Goal: Information Seeking & Learning: Learn about a topic

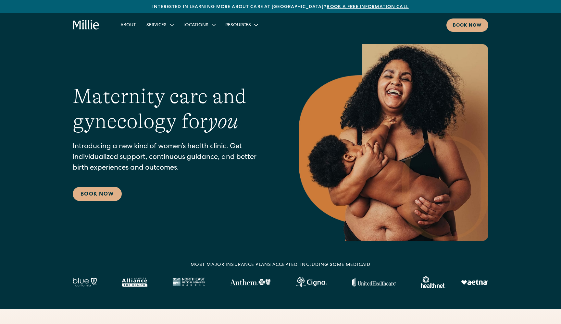
click at [253, 34] on div "About Services Maternity Gynecology Classes & Other Support Locations Berkeley …" at bounding box center [280, 24] width 561 height 23
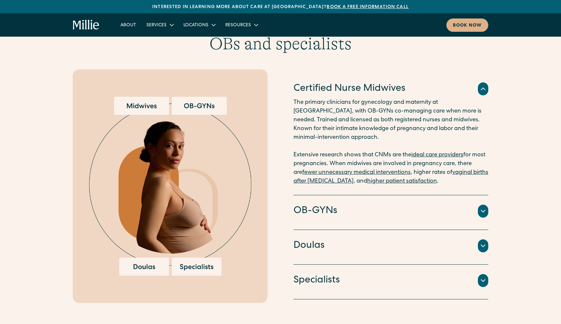
scroll to position [652, 0]
click at [482, 277] on div at bounding box center [483, 281] width 10 height 13
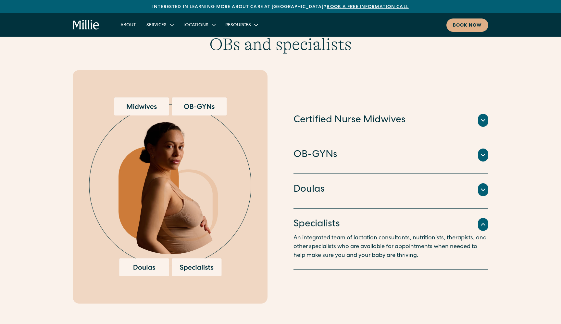
click at [482, 186] on icon at bounding box center [483, 190] width 8 height 8
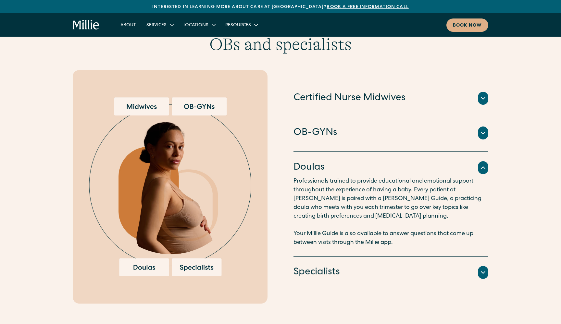
click at [483, 164] on icon at bounding box center [483, 168] width 8 height 8
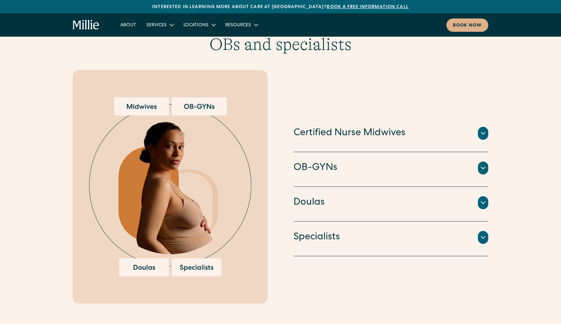
click at [483, 129] on icon at bounding box center [483, 133] width 8 height 8
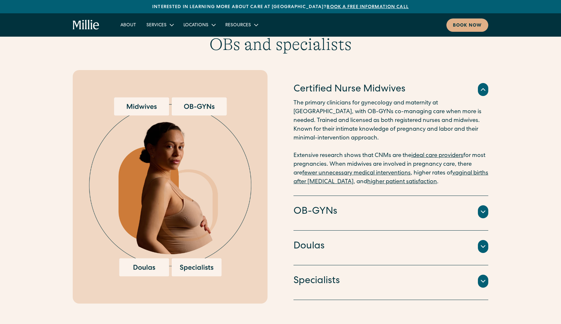
click at [481, 86] on icon at bounding box center [483, 90] width 8 height 8
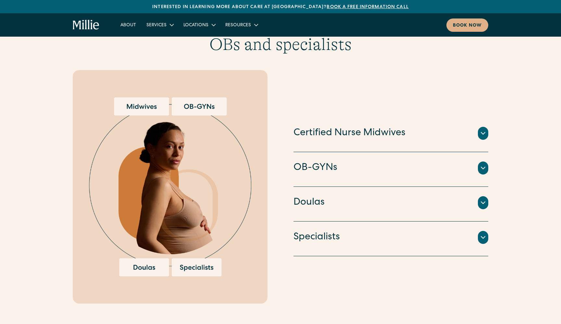
click at [486, 164] on icon at bounding box center [483, 168] width 8 height 8
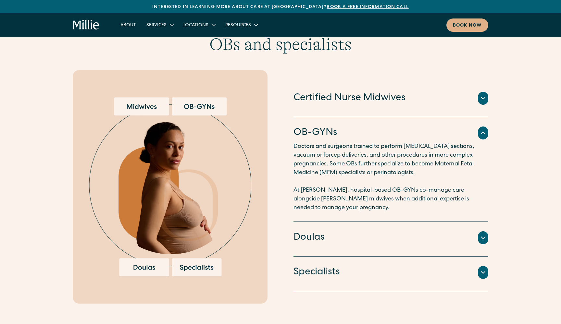
click at [484, 129] on icon at bounding box center [483, 133] width 8 height 8
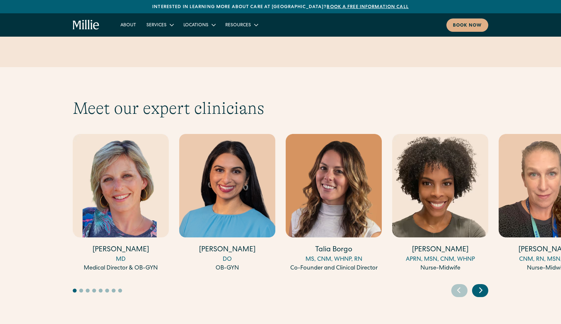
scroll to position [1726, 0]
click at [483, 285] on icon "Next slide" at bounding box center [481, 290] width 10 height 10
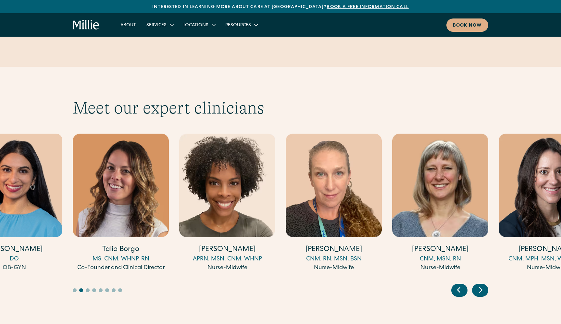
click at [483, 285] on icon "Next slide" at bounding box center [481, 290] width 10 height 10
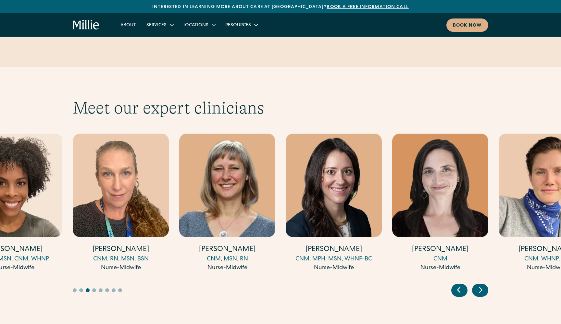
click at [483, 285] on icon "Next slide" at bounding box center [481, 290] width 10 height 10
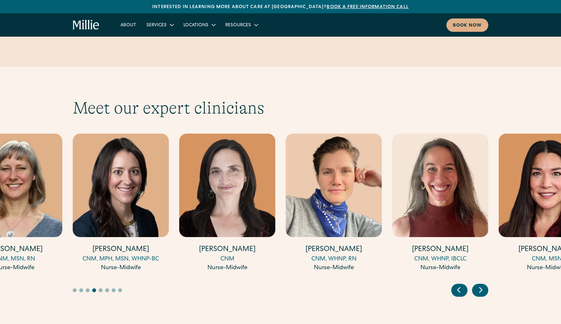
click at [483, 285] on icon "Next slide" at bounding box center [481, 290] width 10 height 10
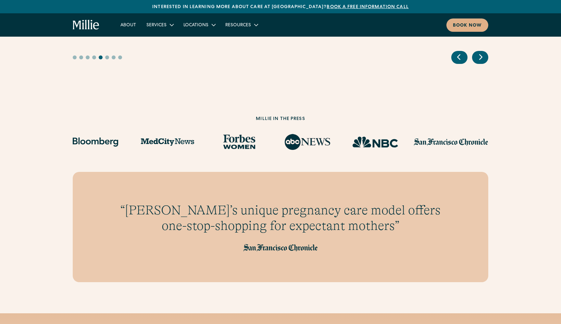
scroll to position [1972, 0]
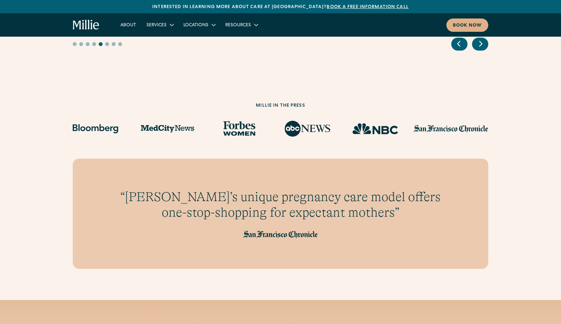
click at [82, 26] on icon "home" at bounding box center [86, 25] width 27 height 10
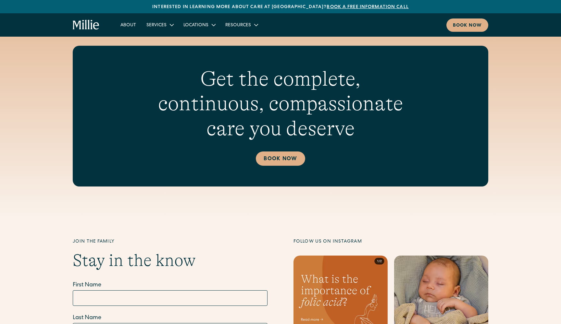
scroll to position [2489, 0]
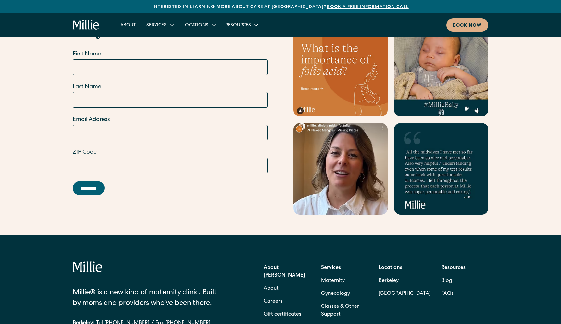
click at [393, 291] on div "About Millie About Careers Gift certificates Services Maternity Gynecology Clas…" at bounding box center [375, 291] width 224 height 60
click at [330, 300] on link "Classes & Other Support" at bounding box center [344, 310] width 47 height 21
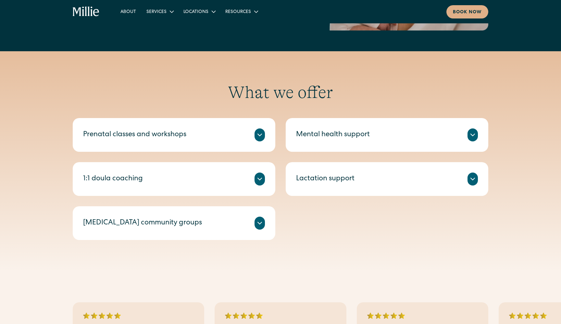
scroll to position [199, 0]
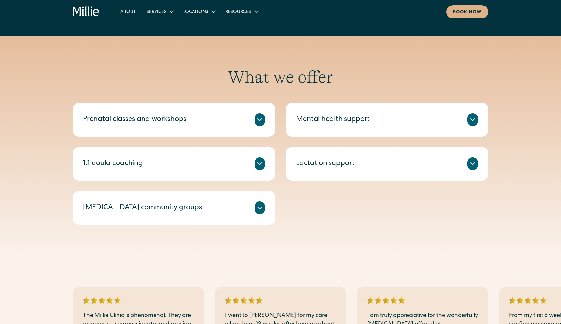
click at [260, 125] on div at bounding box center [259, 119] width 10 height 13
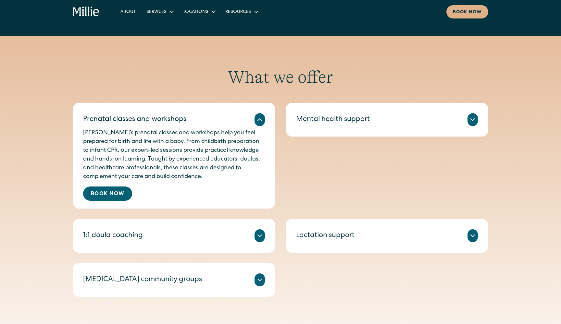
click at [260, 125] on div at bounding box center [259, 119] width 10 height 13
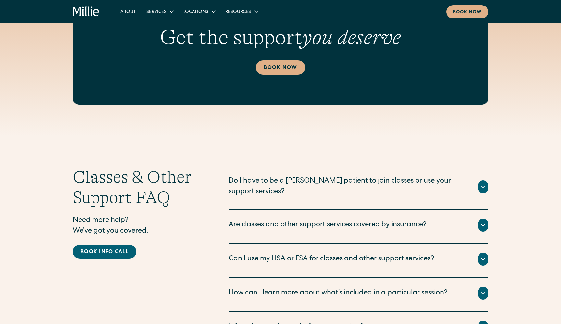
scroll to position [670, 0]
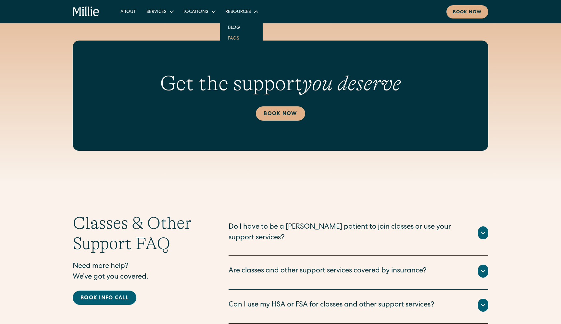
click at [229, 38] on link "FAQs" at bounding box center [234, 38] width 22 height 11
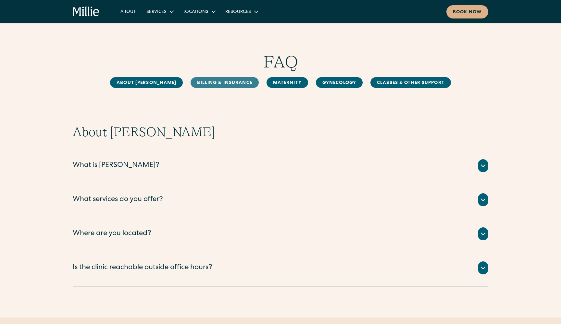
click at [225, 79] on link "Billing & Insurance" at bounding box center [224, 82] width 68 height 11
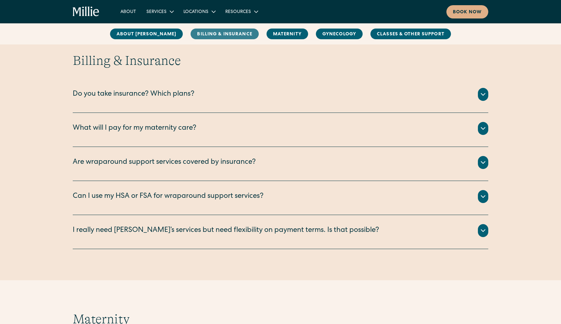
scroll to position [297, 0]
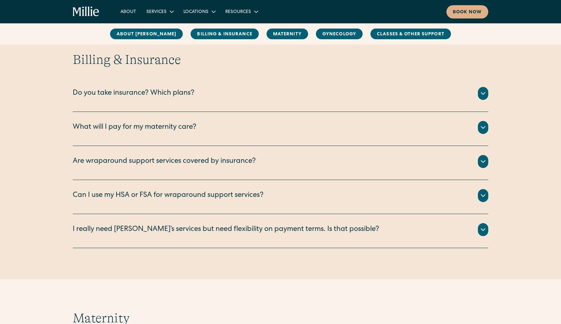
click at [482, 93] on icon at bounding box center [483, 94] width 8 height 8
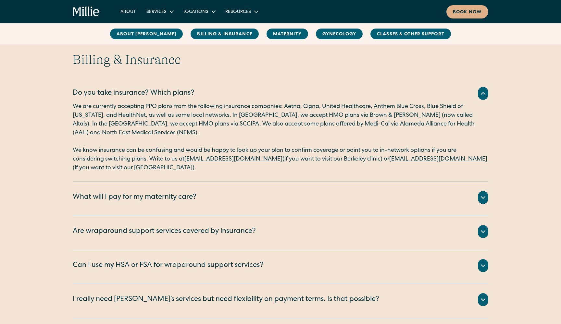
click at [482, 93] on icon at bounding box center [483, 94] width 8 height 8
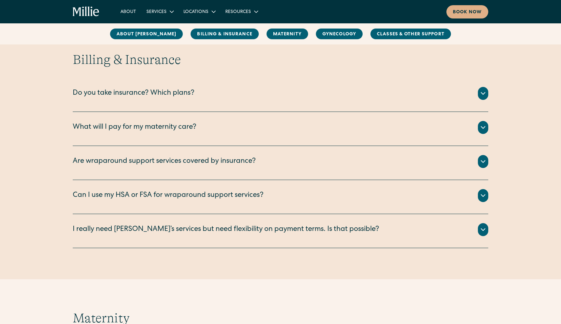
click at [484, 128] on icon at bounding box center [483, 128] width 8 height 8
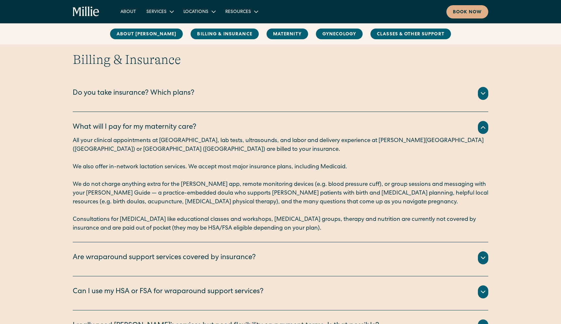
click at [484, 128] on icon at bounding box center [483, 128] width 4 height 2
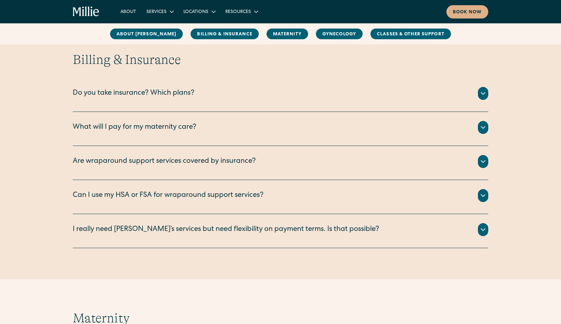
click at [484, 128] on icon at bounding box center [483, 128] width 8 height 8
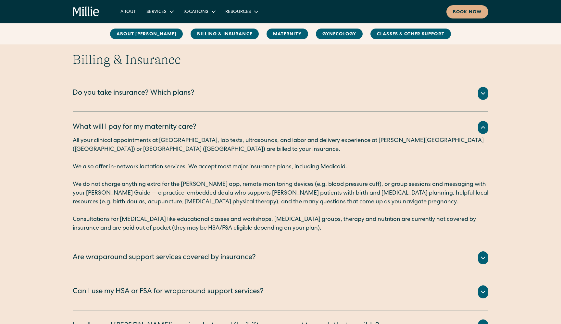
click at [484, 128] on icon at bounding box center [483, 128] width 4 height 2
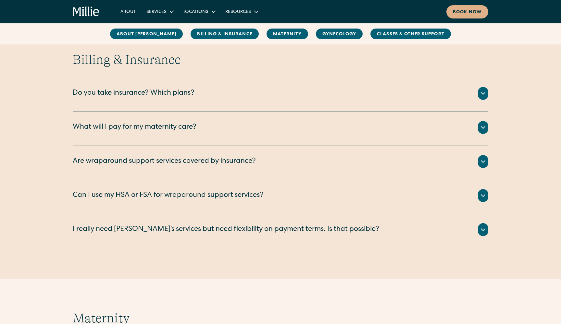
click at [483, 162] on icon at bounding box center [483, 162] width 8 height 8
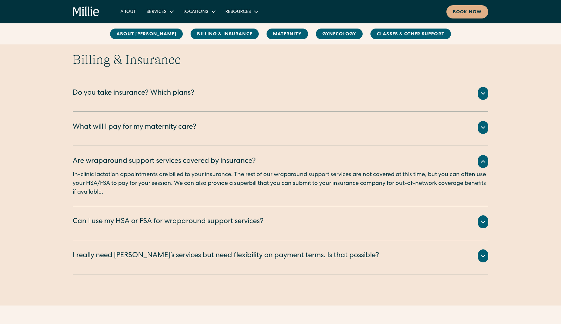
click at [483, 162] on icon at bounding box center [483, 162] width 8 height 8
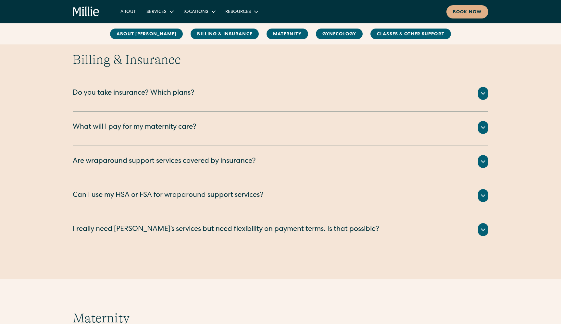
click at [481, 195] on icon at bounding box center [483, 196] width 4 height 2
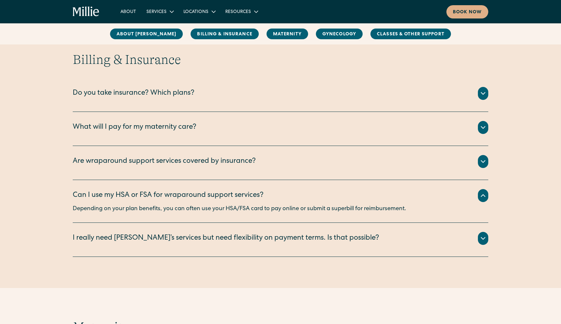
click at [481, 195] on icon at bounding box center [483, 196] width 8 height 8
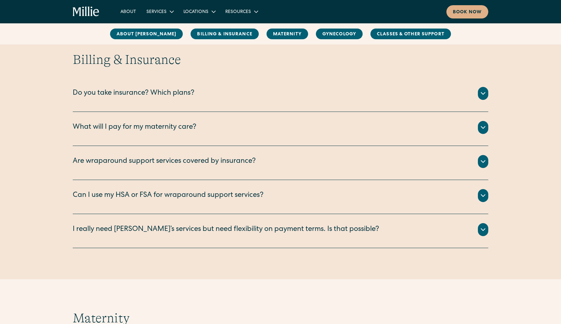
click at [482, 230] on icon at bounding box center [483, 230] width 4 height 2
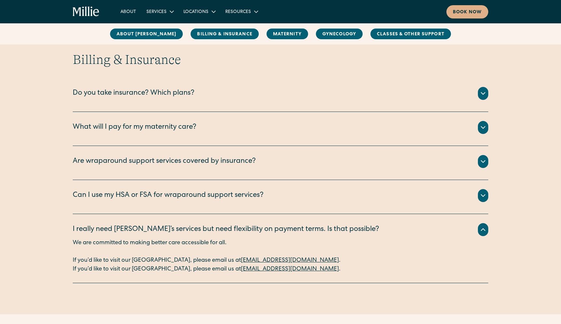
click at [482, 230] on icon at bounding box center [483, 230] width 8 height 8
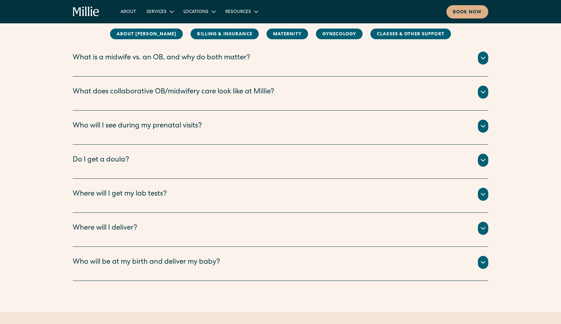
scroll to position [682, 0]
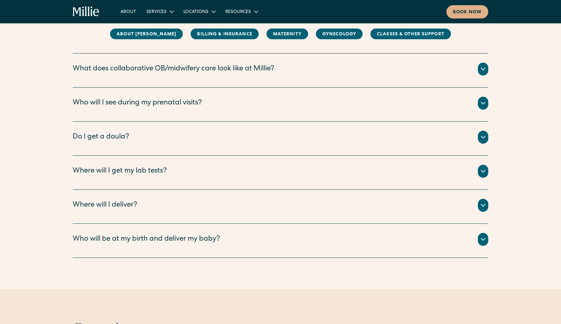
click at [483, 136] on icon at bounding box center [483, 137] width 8 height 8
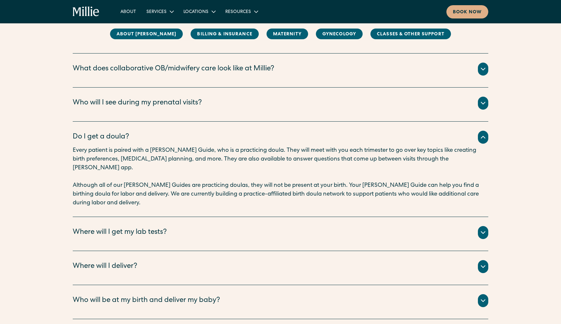
click at [483, 136] on icon at bounding box center [483, 137] width 8 height 8
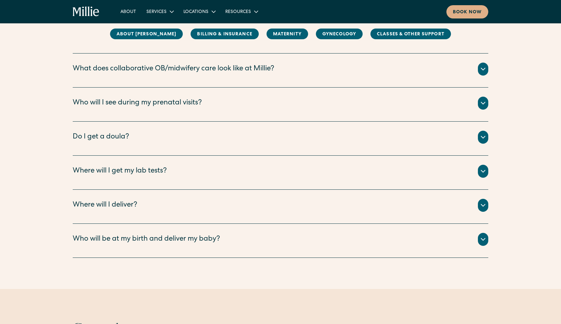
click at [483, 136] on icon at bounding box center [483, 137] width 8 height 8
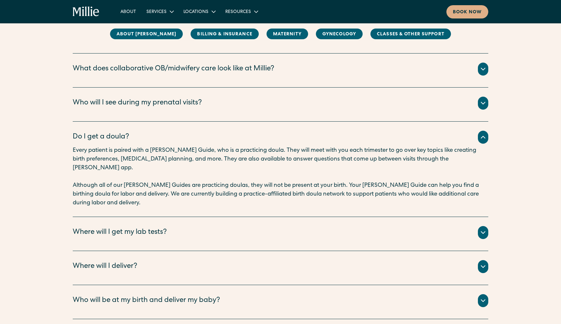
click at [483, 136] on icon at bounding box center [483, 137] width 8 height 8
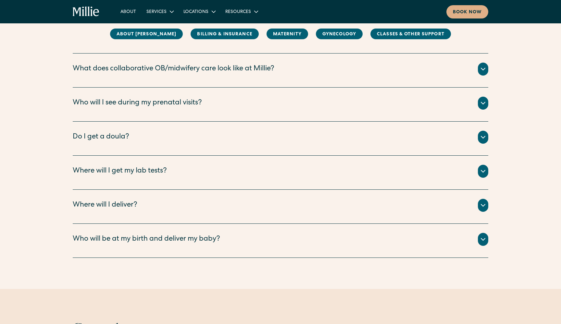
click at [482, 171] on icon at bounding box center [483, 171] width 8 height 8
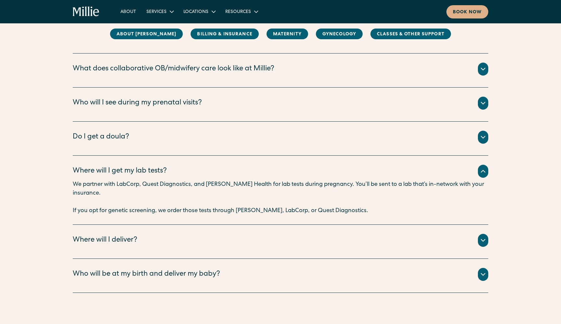
click at [482, 171] on icon at bounding box center [483, 171] width 4 height 2
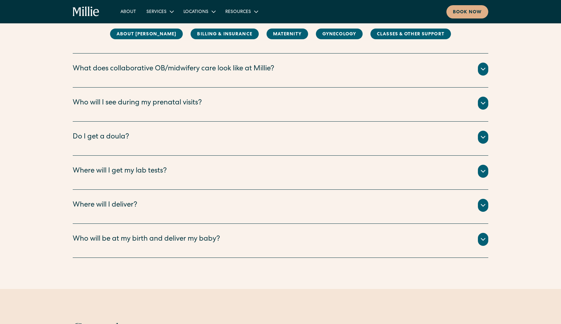
click at [482, 206] on icon at bounding box center [483, 205] width 8 height 8
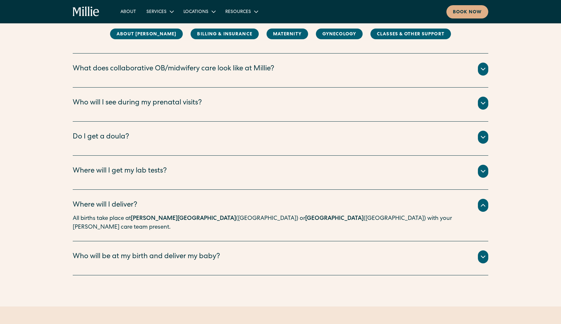
click at [482, 206] on icon at bounding box center [483, 205] width 8 height 8
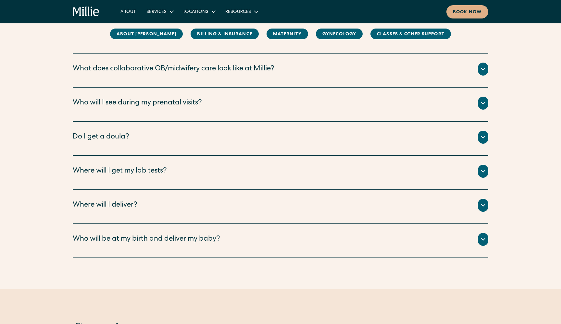
click at [482, 239] on icon at bounding box center [483, 239] width 4 height 2
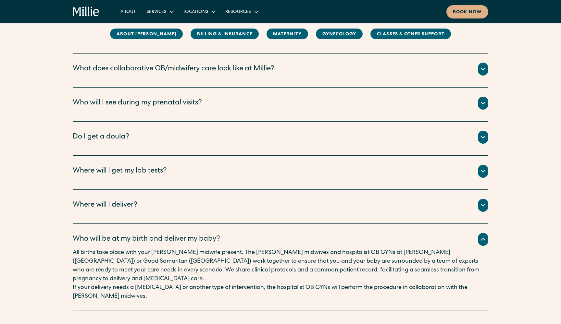
click at [482, 239] on icon at bounding box center [483, 239] width 4 height 2
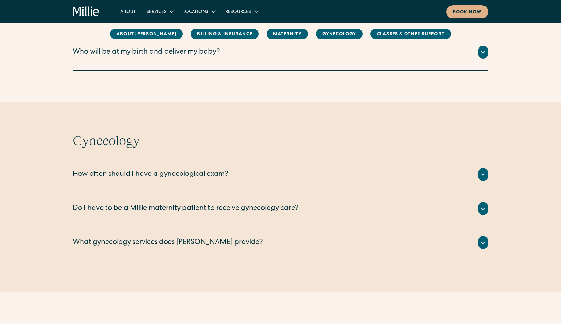
scroll to position [869, 0]
click at [478, 174] on div at bounding box center [483, 174] width 10 height 13
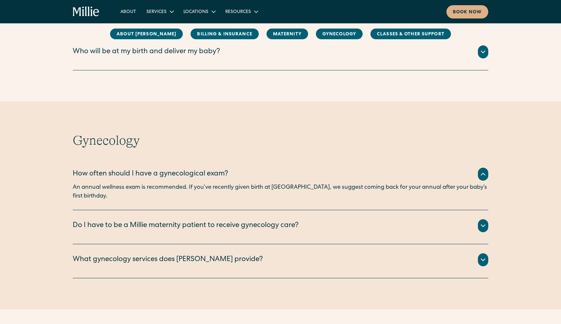
click at [478, 174] on div at bounding box center [483, 174] width 10 height 13
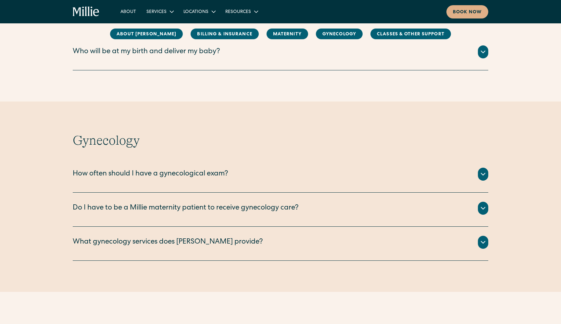
click at [483, 211] on icon at bounding box center [483, 208] width 8 height 8
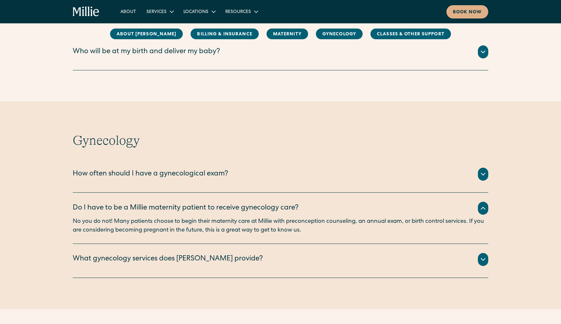
click at [483, 211] on icon at bounding box center [483, 208] width 8 height 8
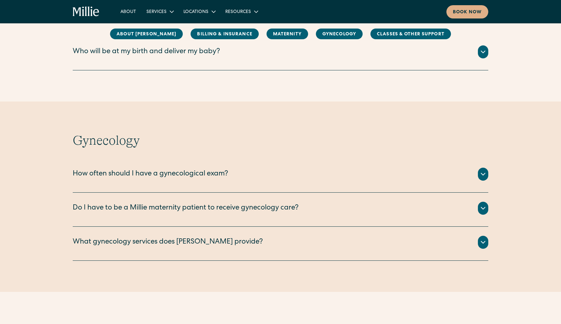
click at [481, 246] on icon at bounding box center [483, 242] width 8 height 8
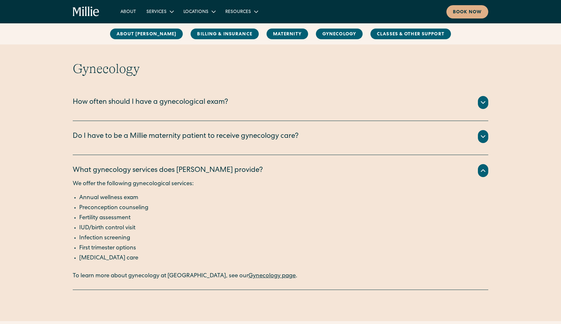
scroll to position [948, 0]
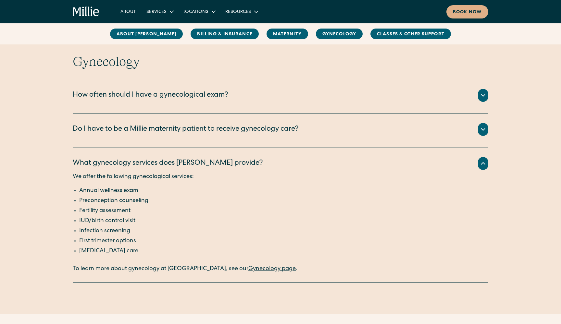
click at [484, 164] on icon at bounding box center [483, 164] width 8 height 8
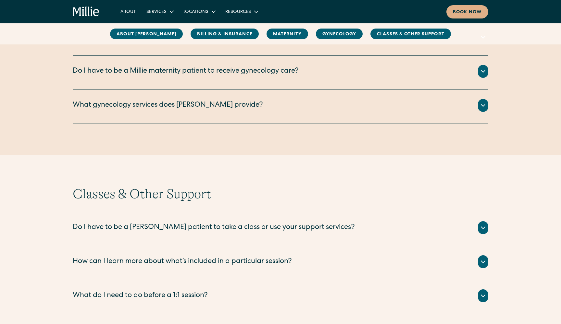
scroll to position [1083, 0]
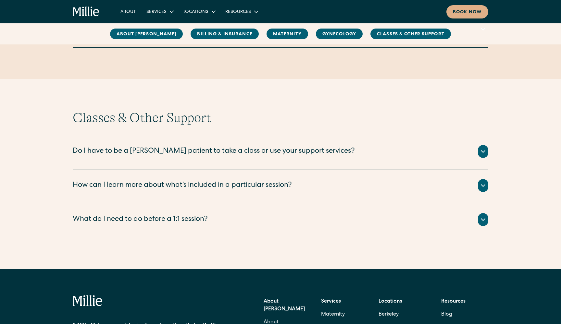
click at [488, 151] on div at bounding box center [483, 151] width 10 height 13
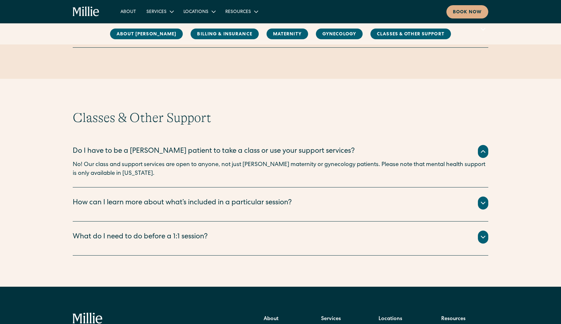
click at [488, 151] on div at bounding box center [483, 151] width 10 height 13
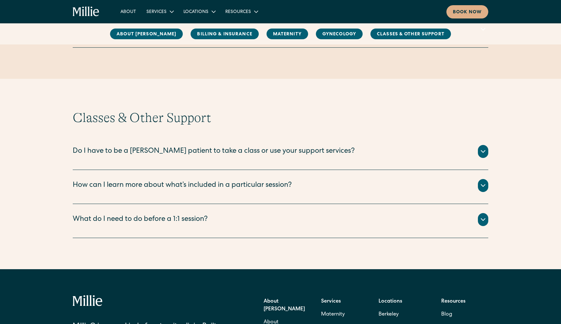
click at [479, 187] on icon at bounding box center [483, 186] width 8 height 8
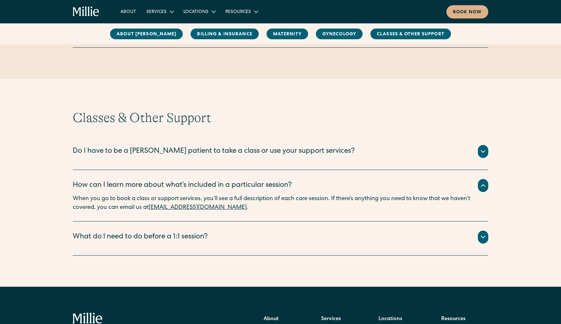
click at [479, 187] on icon at bounding box center [483, 186] width 8 height 8
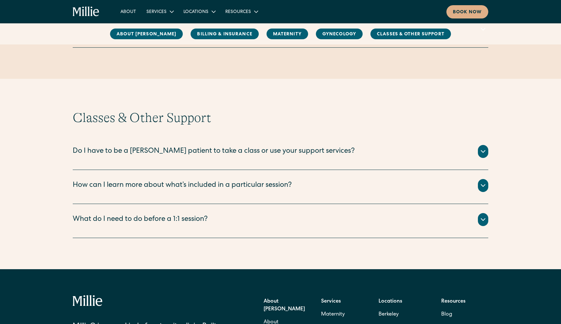
click at [484, 218] on icon at bounding box center [483, 220] width 8 height 8
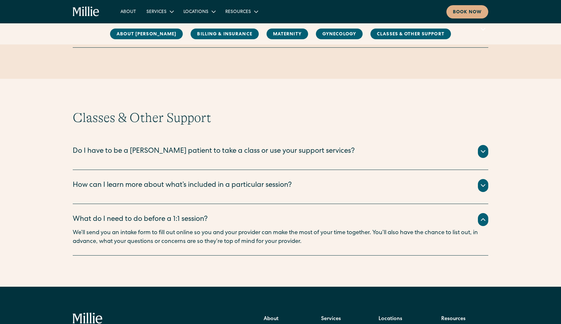
click at [484, 218] on icon at bounding box center [483, 220] width 8 height 8
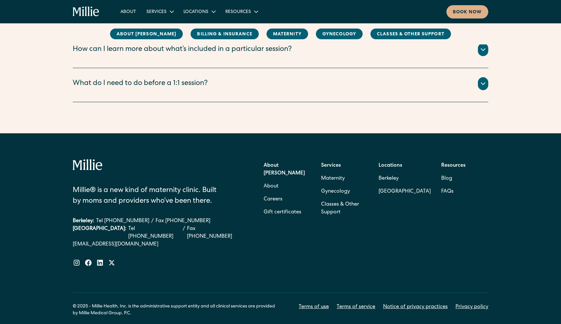
scroll to position [1220, 0]
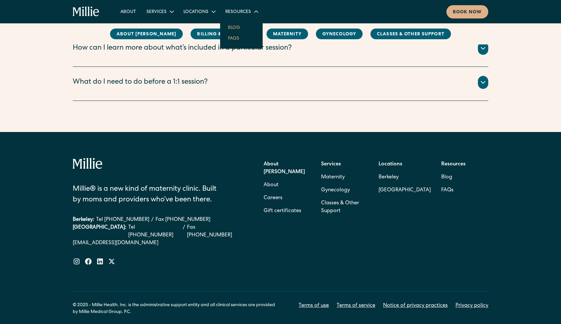
click at [243, 26] on link "Blog" at bounding box center [234, 27] width 22 height 11
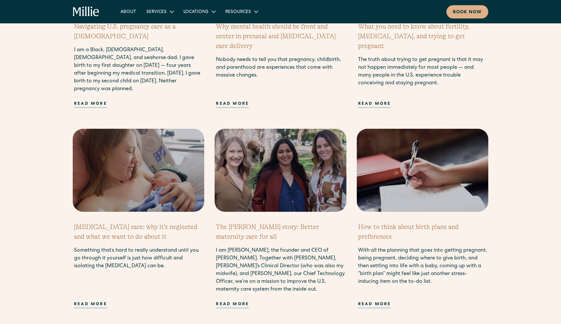
scroll to position [531, 0]
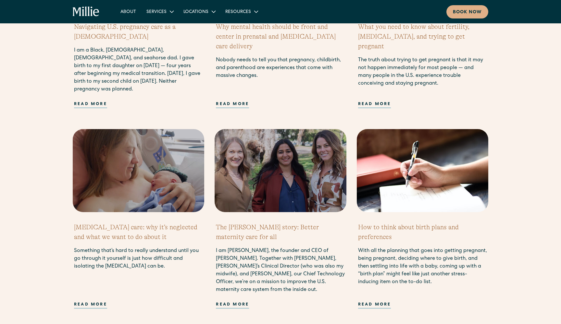
click at [396, 227] on h2 "How to think about birth plans and preferences" at bounding box center [422, 232] width 129 height 19
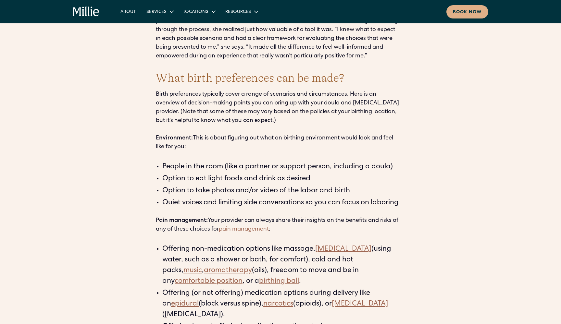
scroll to position [951, 0]
